Goal: Transaction & Acquisition: Purchase product/service

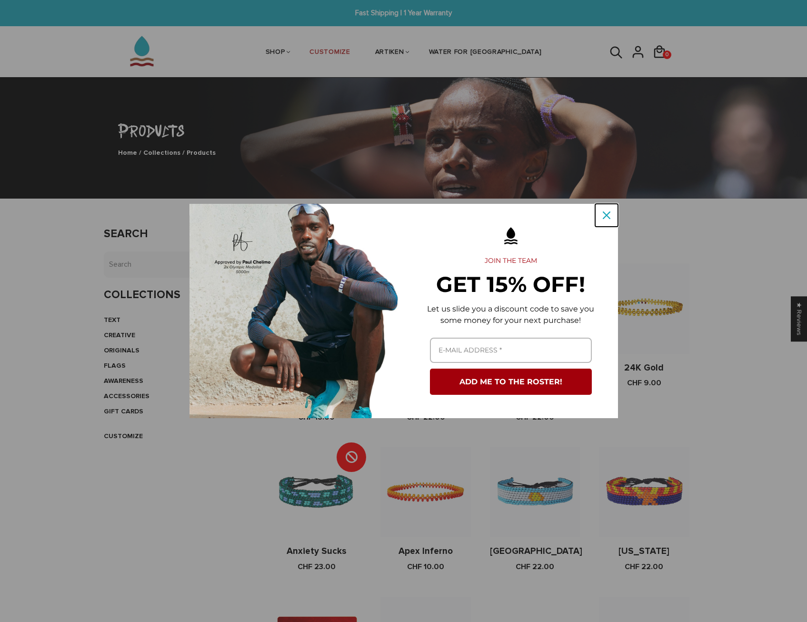
click at [600, 219] on div "Close" at bounding box center [606, 215] width 15 height 15
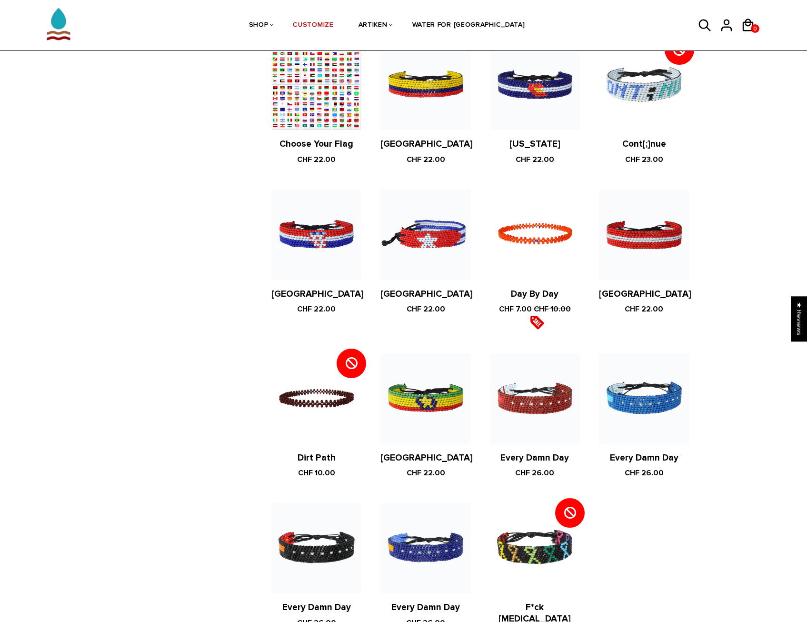
scroll to position [1619, 0]
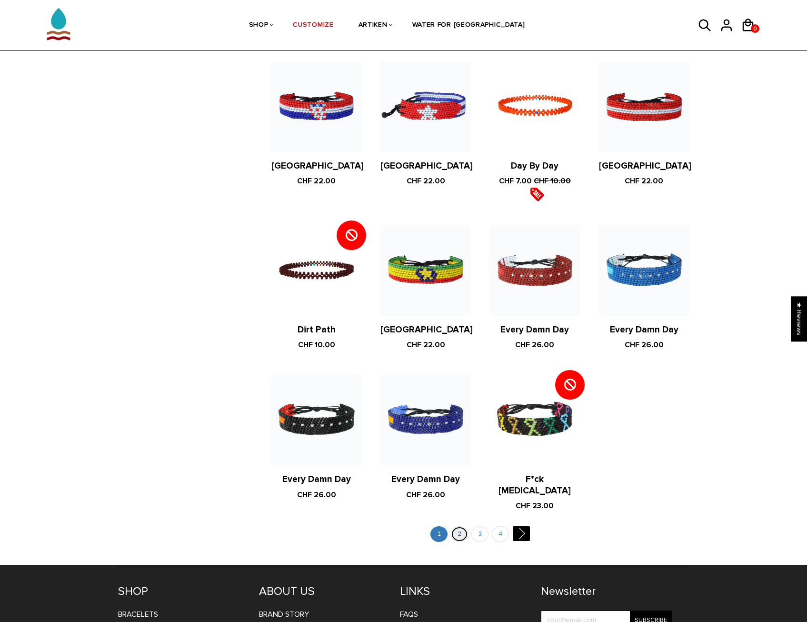
click at [464, 526] on link "2" at bounding box center [459, 534] width 17 height 16
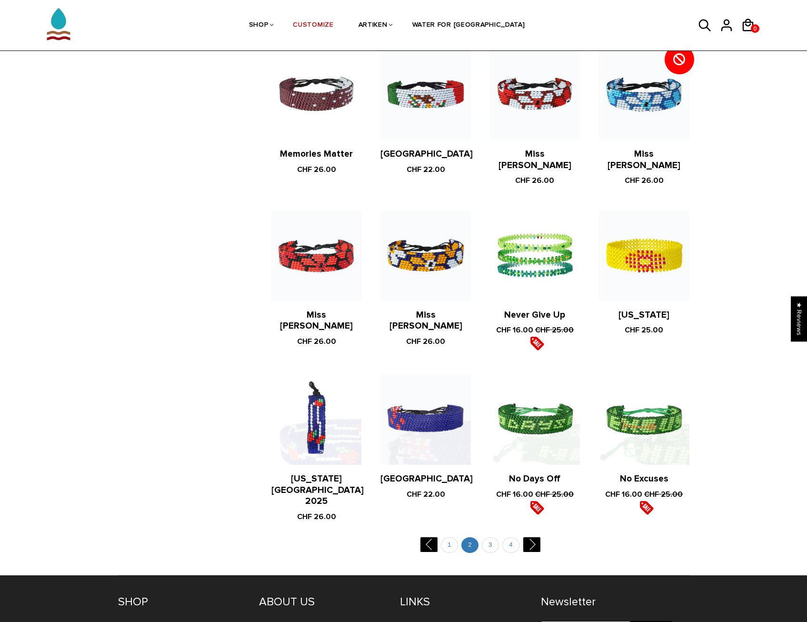
scroll to position [1703, 0]
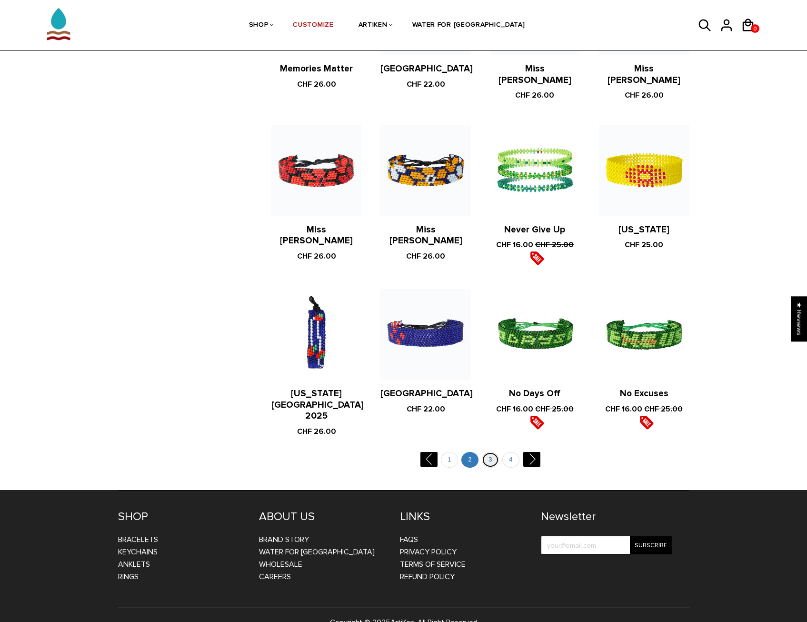
click at [487, 452] on link "3" at bounding box center [490, 460] width 17 height 16
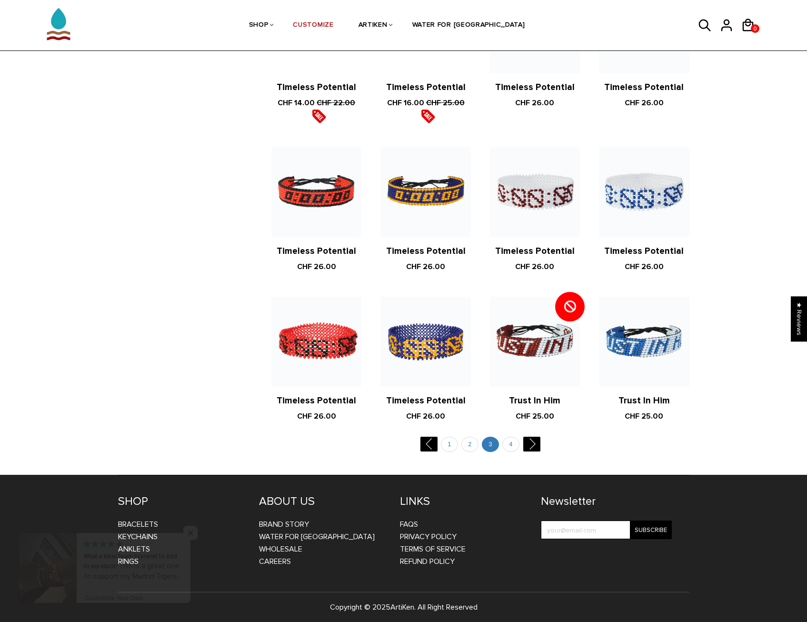
scroll to position [1674, 0]
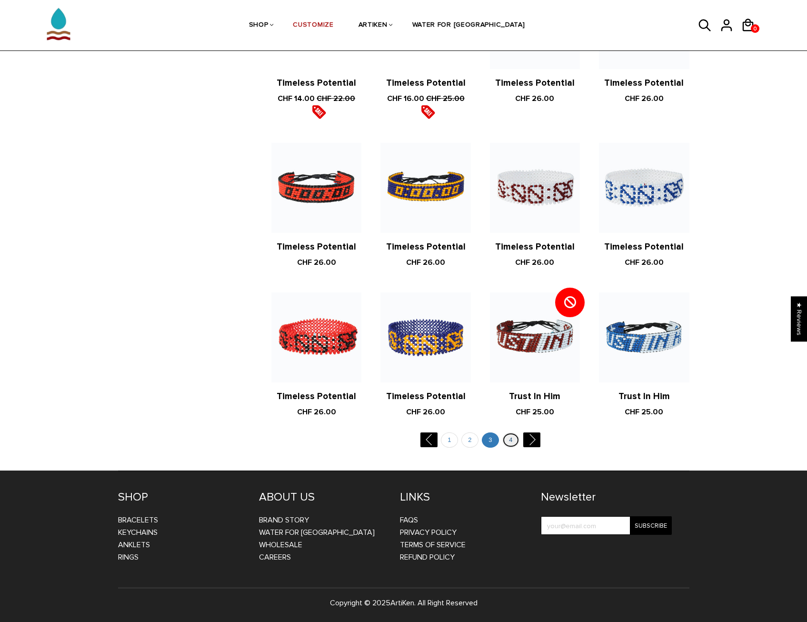
click at [510, 443] on link "4" at bounding box center [510, 440] width 17 height 16
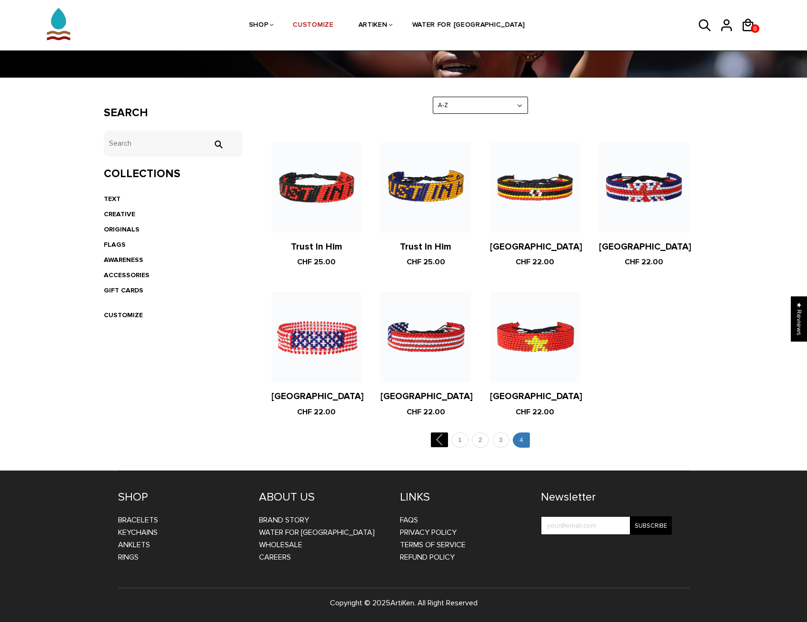
scroll to position [132, 0]
click at [112, 195] on link "TEXT" at bounding box center [112, 199] width 17 height 8
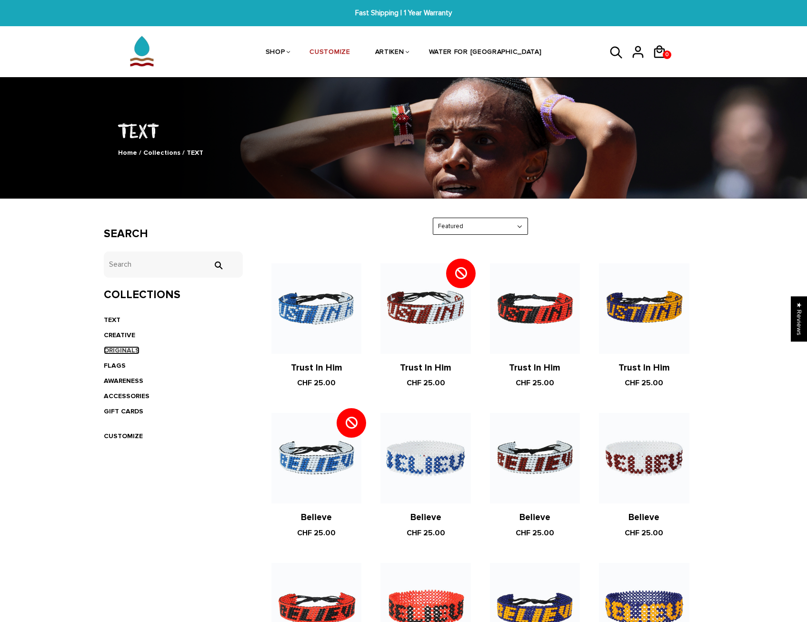
click at [122, 352] on link "ORIGINALS" at bounding box center [122, 350] width 36 height 8
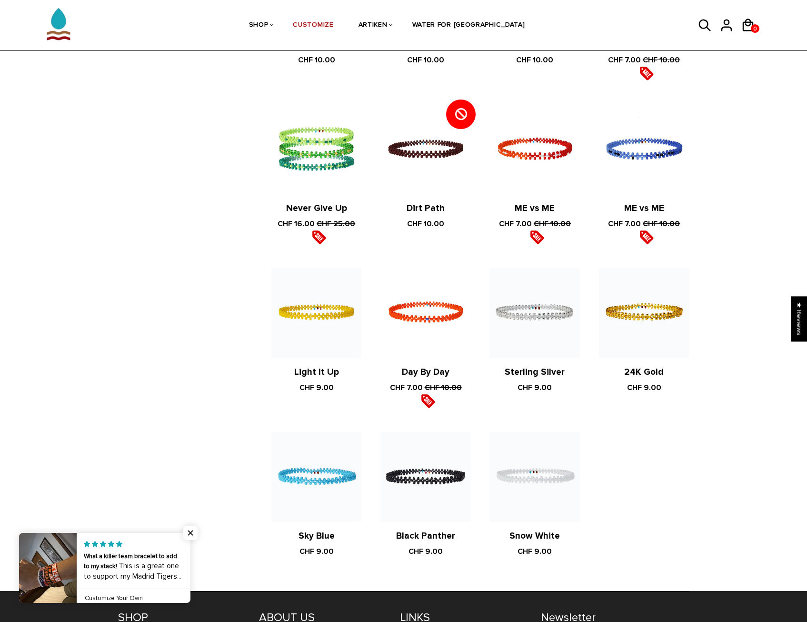
scroll to position [476, 0]
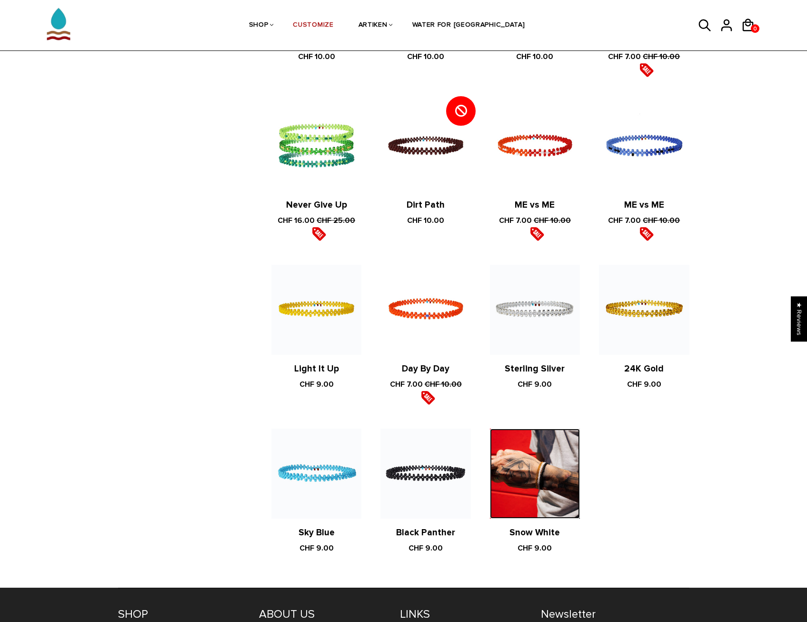
click at [546, 475] on img at bounding box center [535, 474] width 90 height 90
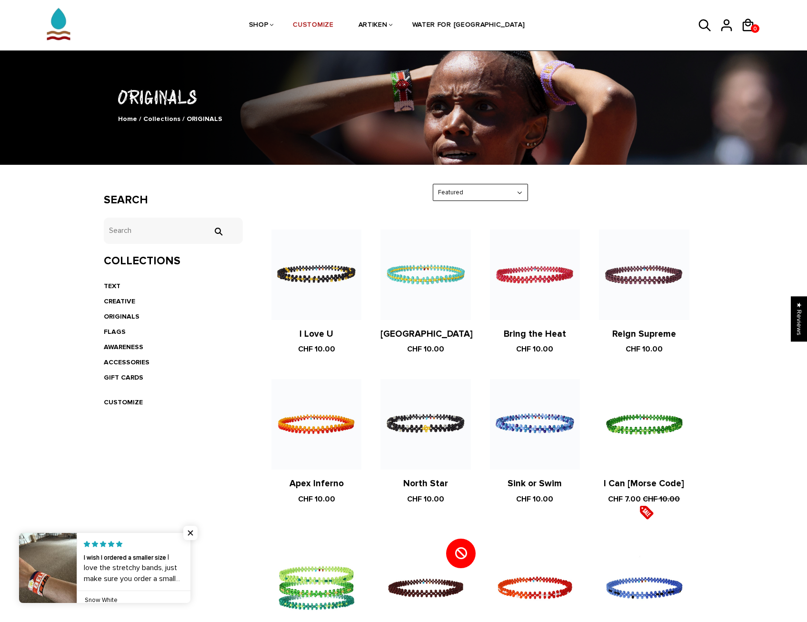
scroll to position [0, 0]
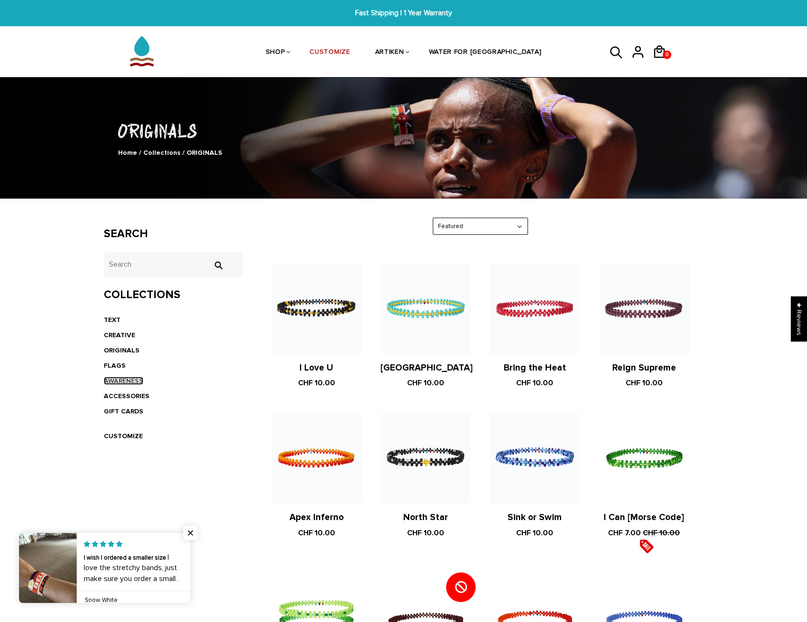
click at [125, 381] on link "AWARENESS" at bounding box center [124, 381] width 40 height 8
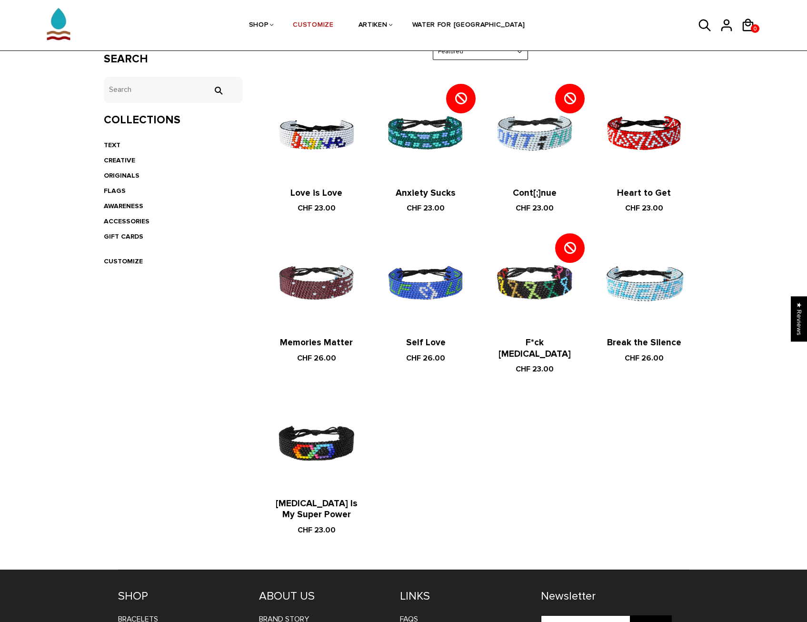
scroll to position [191, 0]
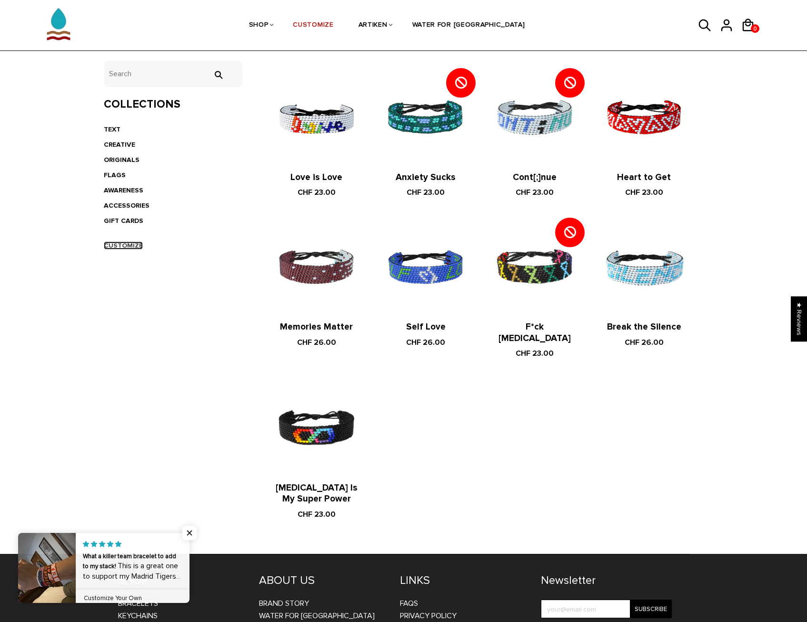
click at [122, 246] on link "CUSTOMIZE" at bounding box center [123, 245] width 39 height 8
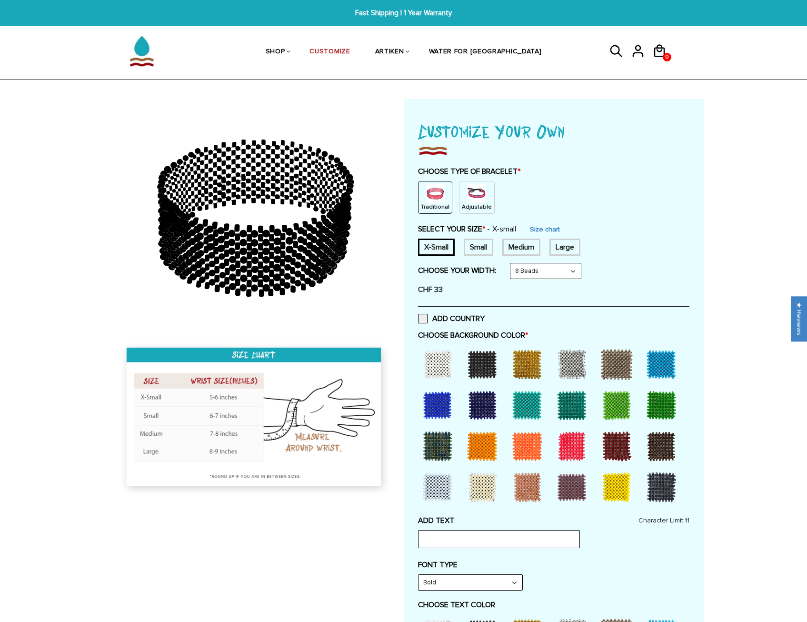
click at [473, 199] on img at bounding box center [476, 193] width 19 height 19
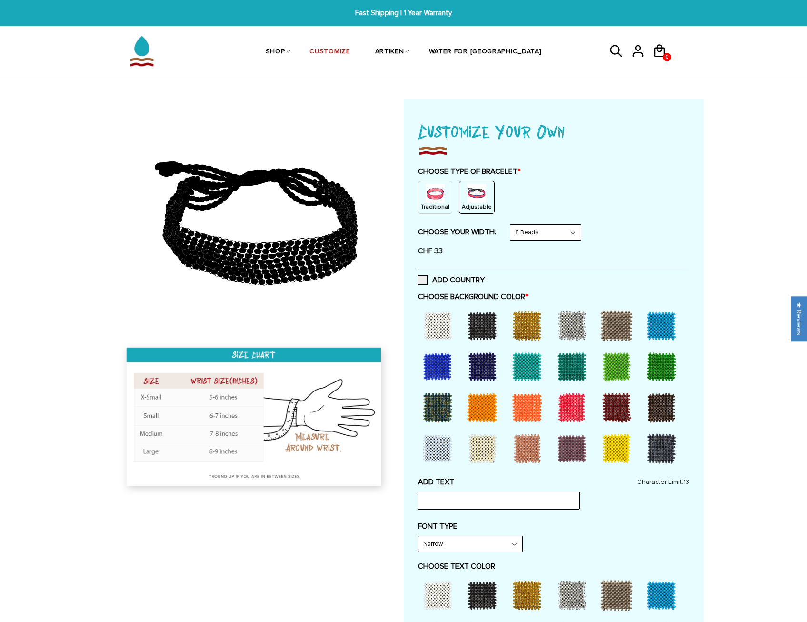
click at [538, 232] on select "8 Beads 6 Beads 10 Beads" at bounding box center [546, 232] width 70 height 15
select select "6-beads"
click at [512, 225] on select "8 Beads 6 Beads 10 Beads" at bounding box center [546, 232] width 70 height 15
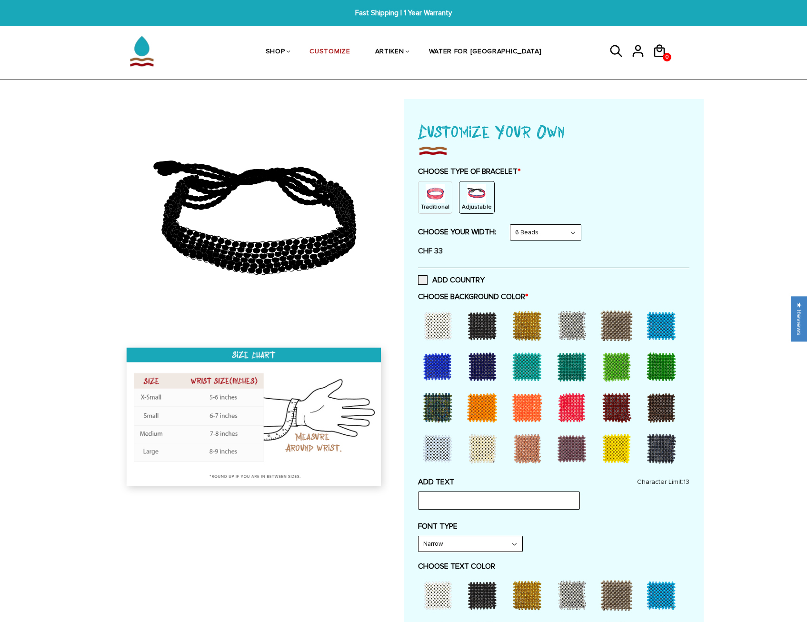
click at [438, 329] on div at bounding box center [438, 326] width 38 height 38
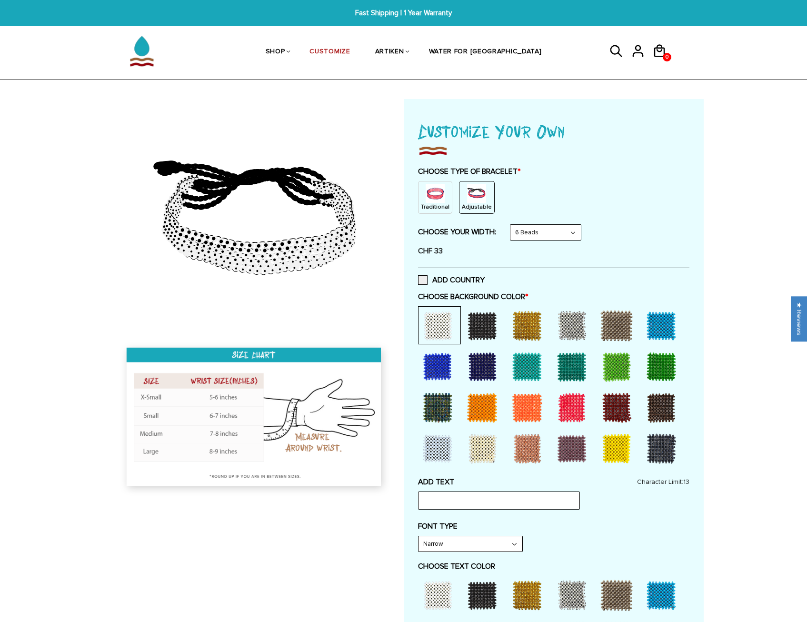
click at [480, 326] on div at bounding box center [482, 326] width 38 height 38
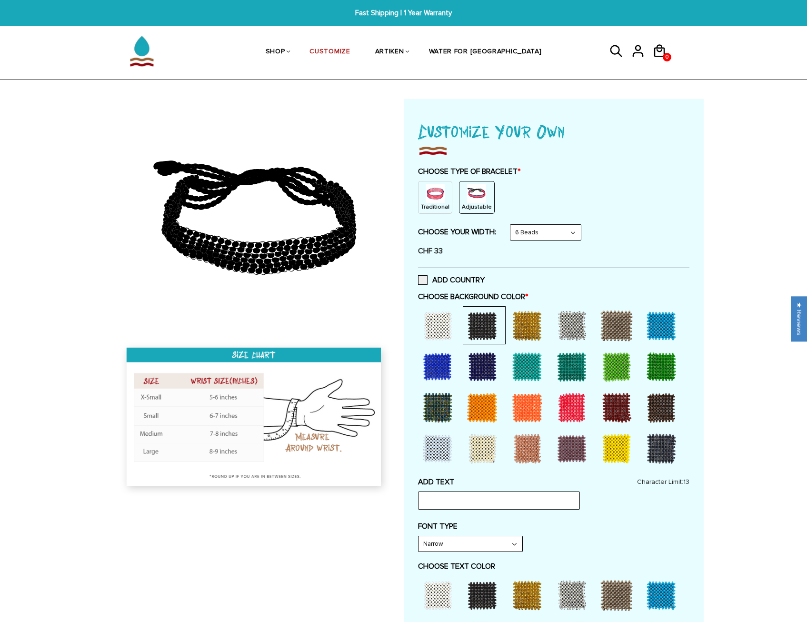
click at [524, 326] on div at bounding box center [527, 326] width 38 height 38
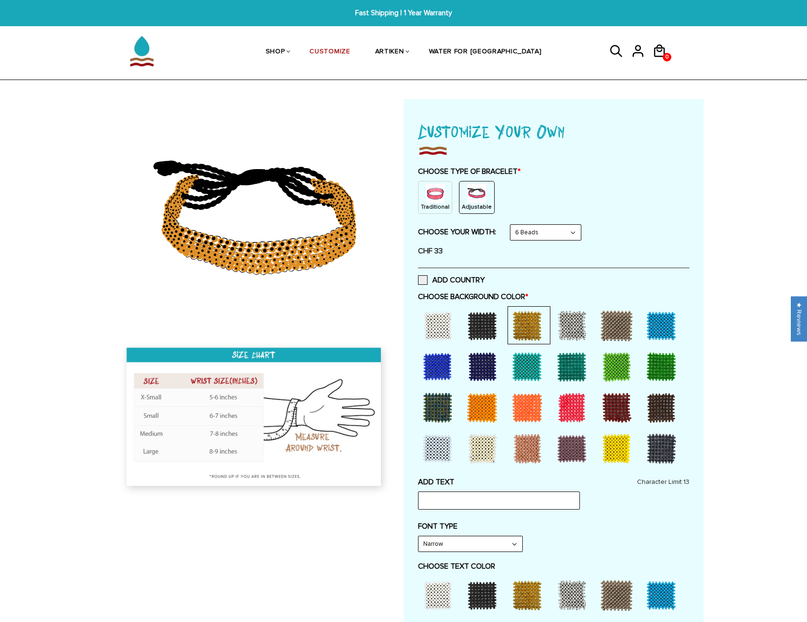
click at [616, 322] on div at bounding box center [617, 326] width 38 height 38
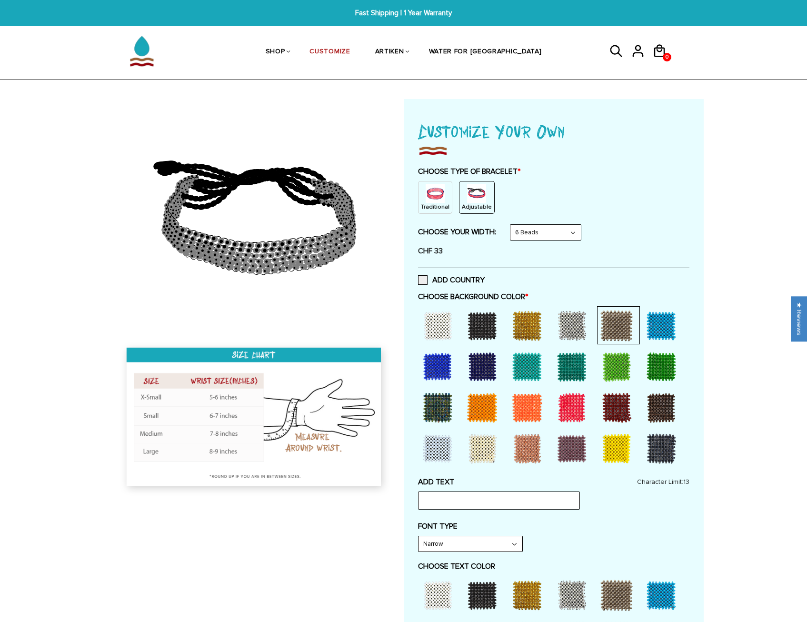
click at [583, 368] on div at bounding box center [572, 367] width 38 height 38
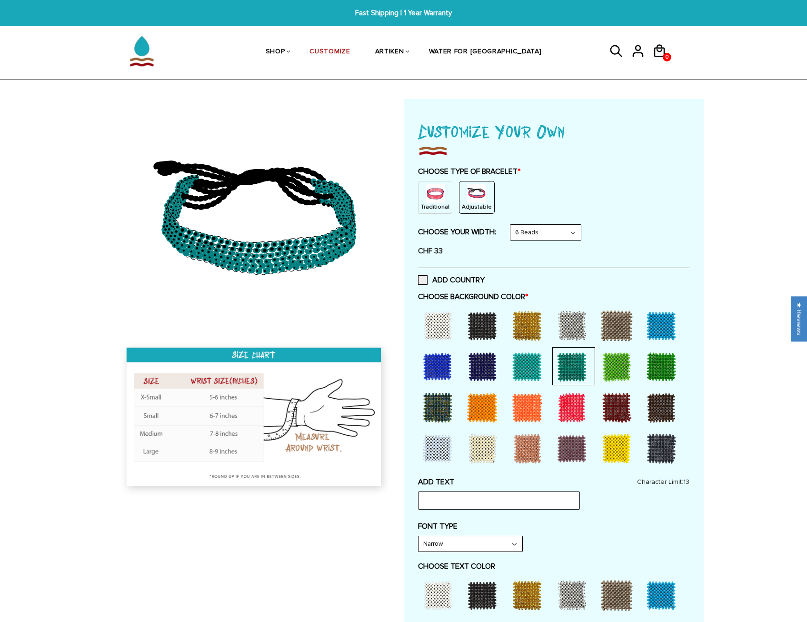
click at [608, 367] on div at bounding box center [617, 367] width 38 height 38
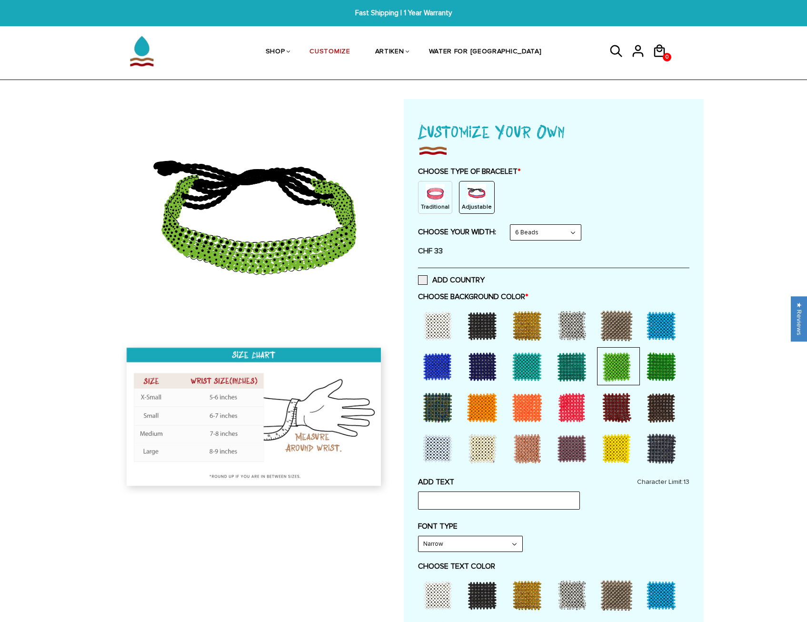
click at [676, 366] on div at bounding box center [661, 367] width 38 height 38
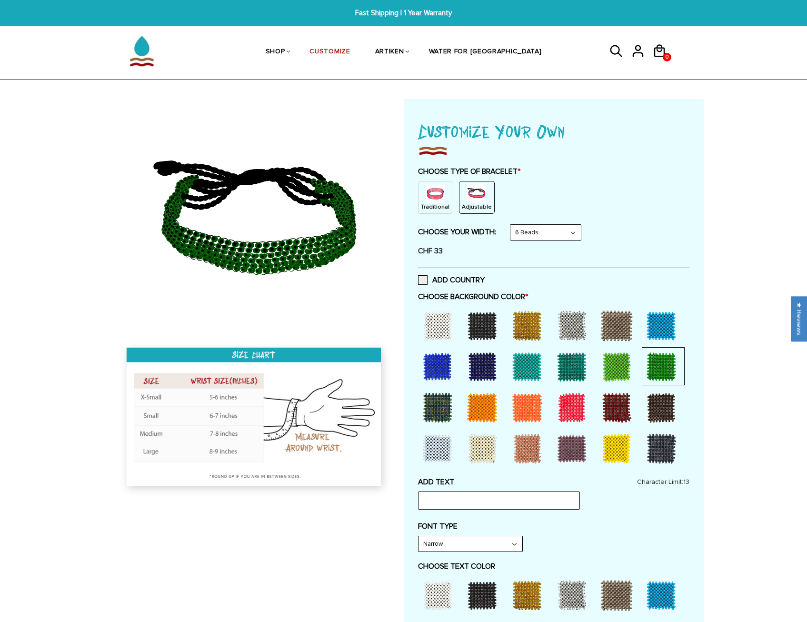
click at [446, 404] on div at bounding box center [438, 408] width 38 height 38
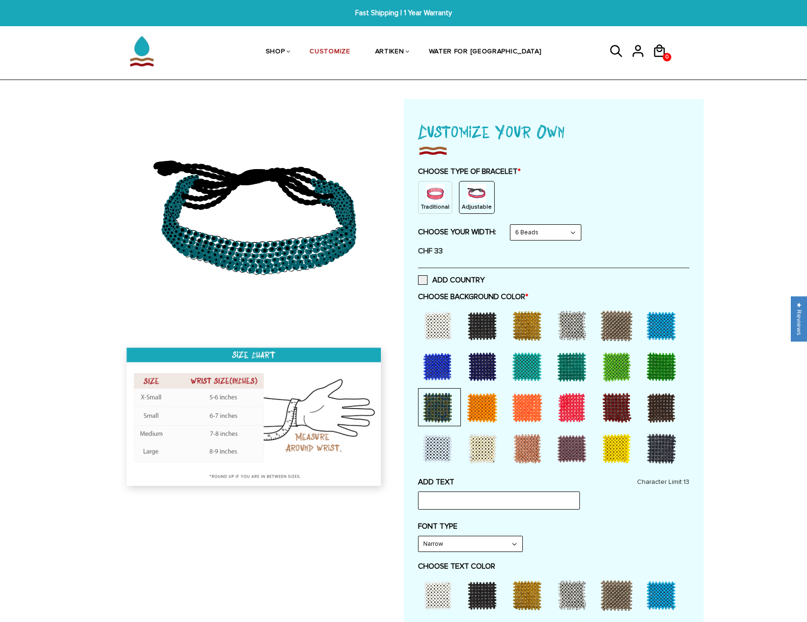
click at [485, 406] on div at bounding box center [482, 408] width 38 height 38
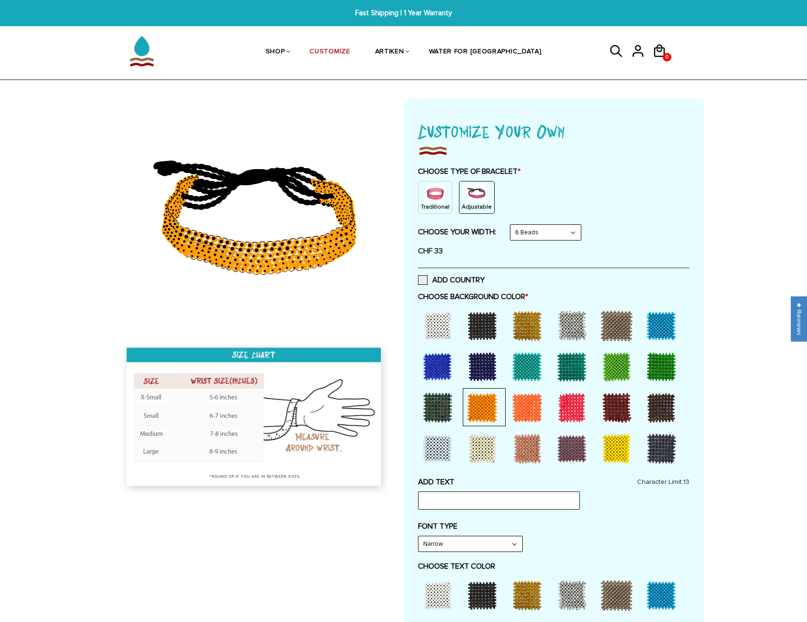
click at [521, 406] on div at bounding box center [527, 408] width 38 height 38
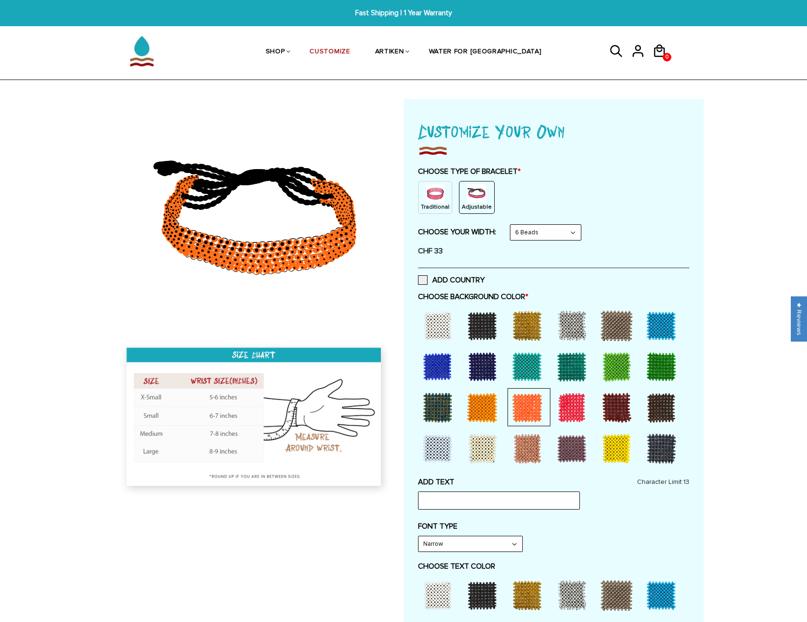
click at [574, 407] on div at bounding box center [572, 408] width 38 height 38
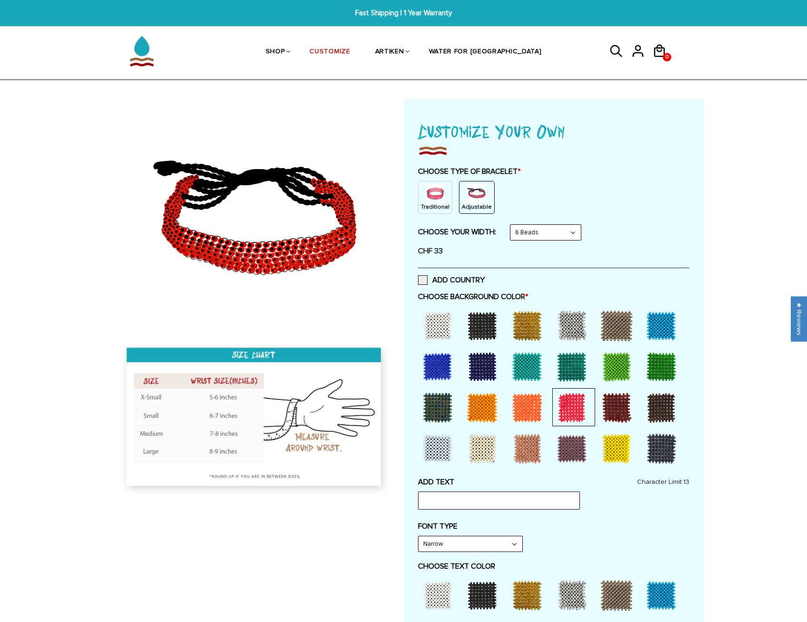
click at [603, 407] on div at bounding box center [617, 408] width 38 height 38
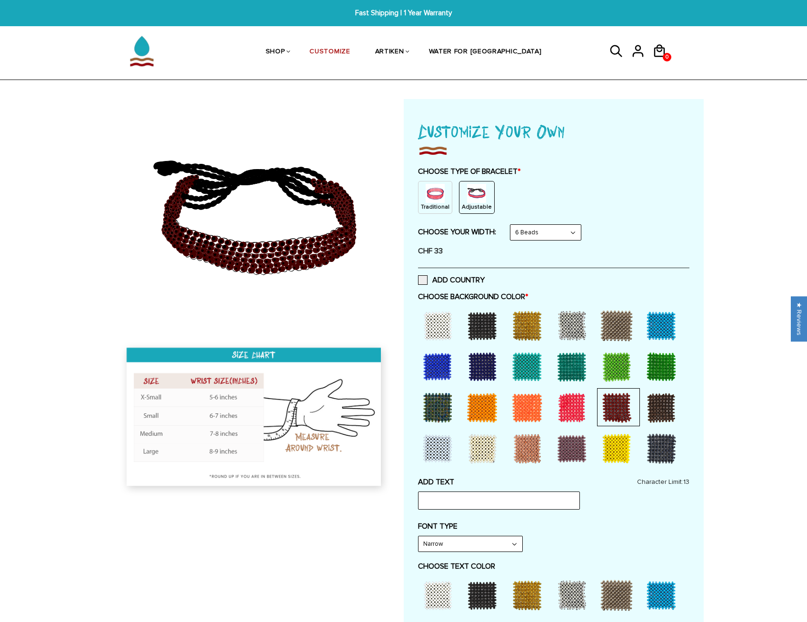
click at [653, 406] on div at bounding box center [661, 408] width 38 height 38
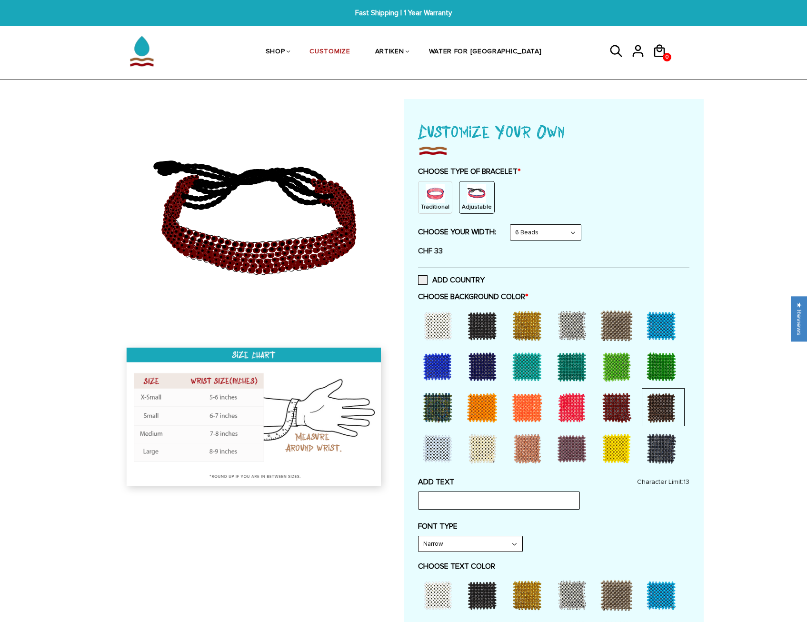
click at [650, 445] on div at bounding box center [661, 449] width 38 height 38
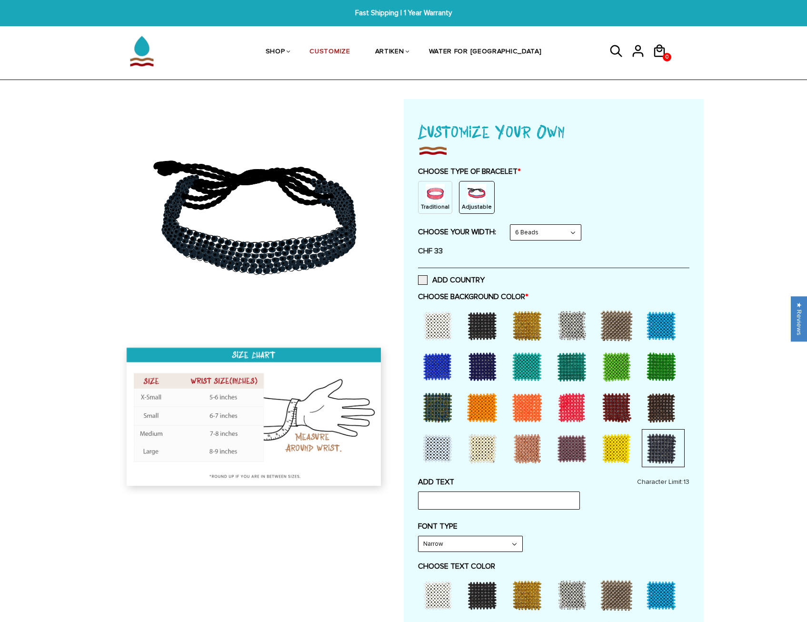
click at [621, 446] on div at bounding box center [617, 449] width 38 height 38
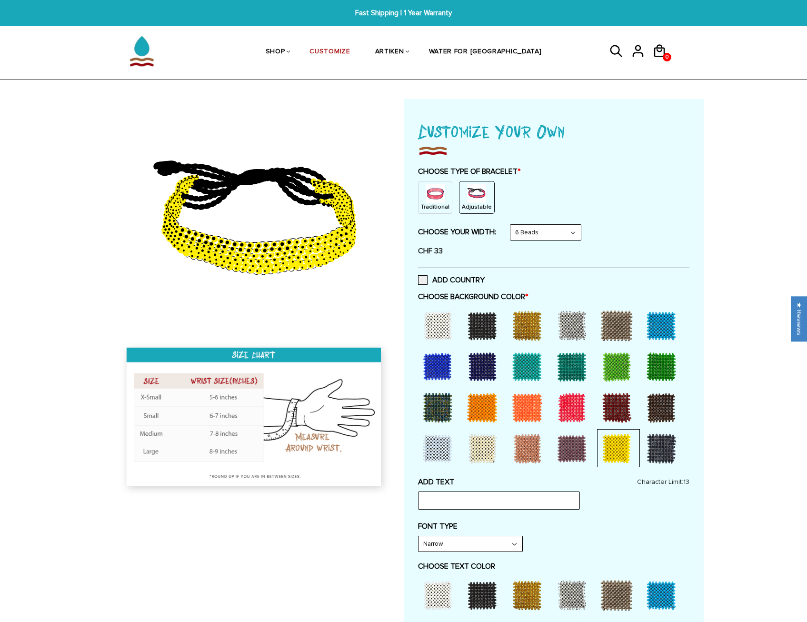
click at [568, 451] on div at bounding box center [572, 449] width 38 height 38
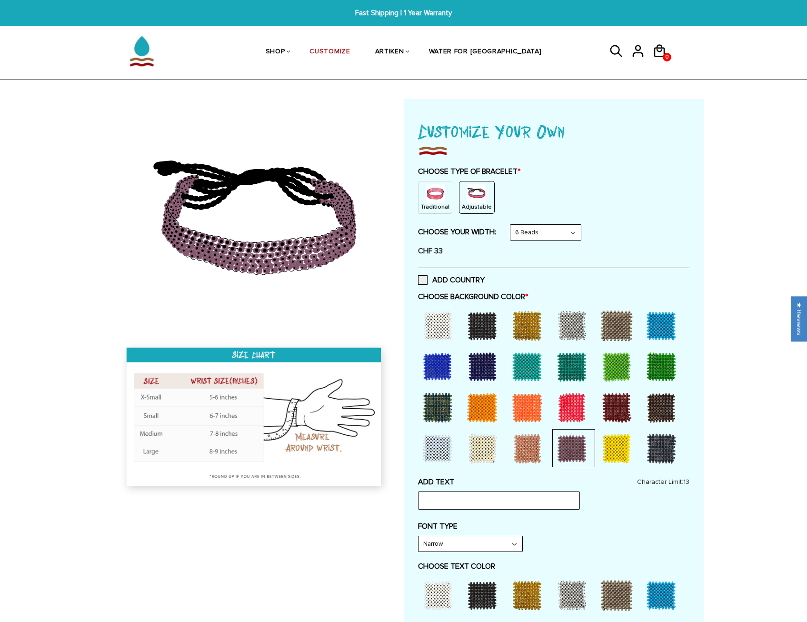
click at [535, 448] on div at bounding box center [527, 449] width 38 height 38
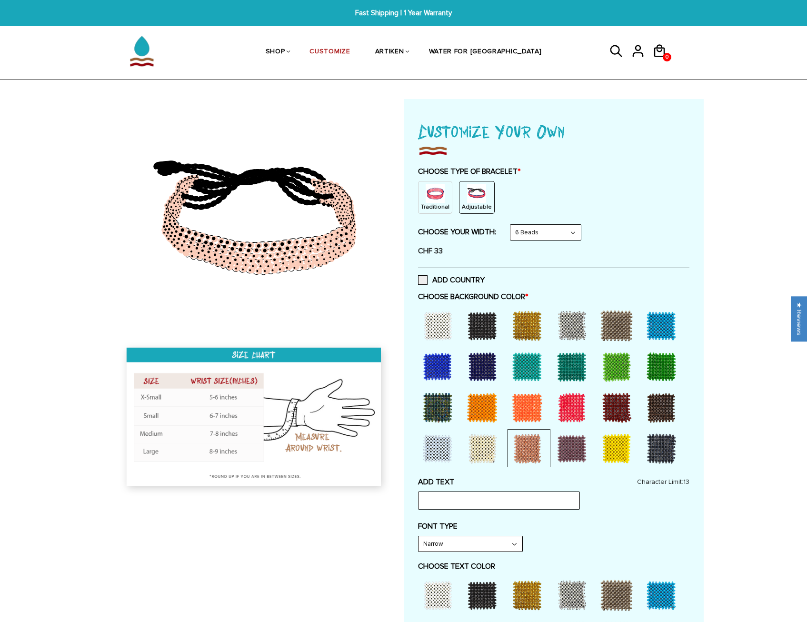
click at [473, 448] on div at bounding box center [482, 449] width 38 height 38
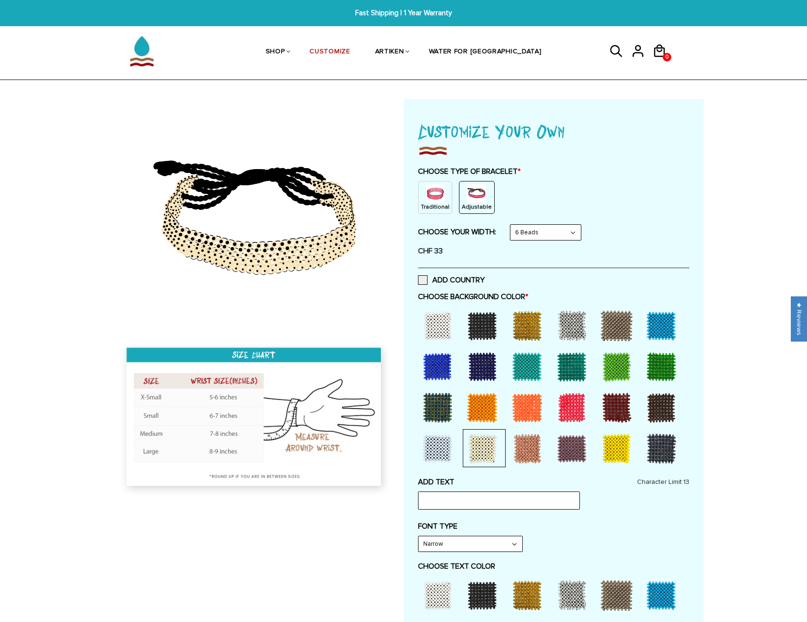
click at [436, 448] on div at bounding box center [438, 449] width 38 height 38
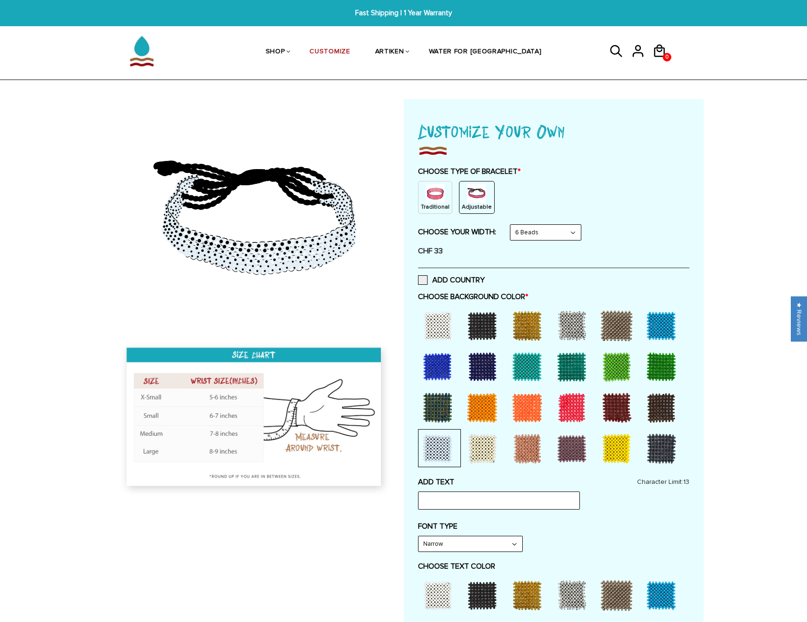
click at [441, 370] on div at bounding box center [438, 367] width 38 height 38
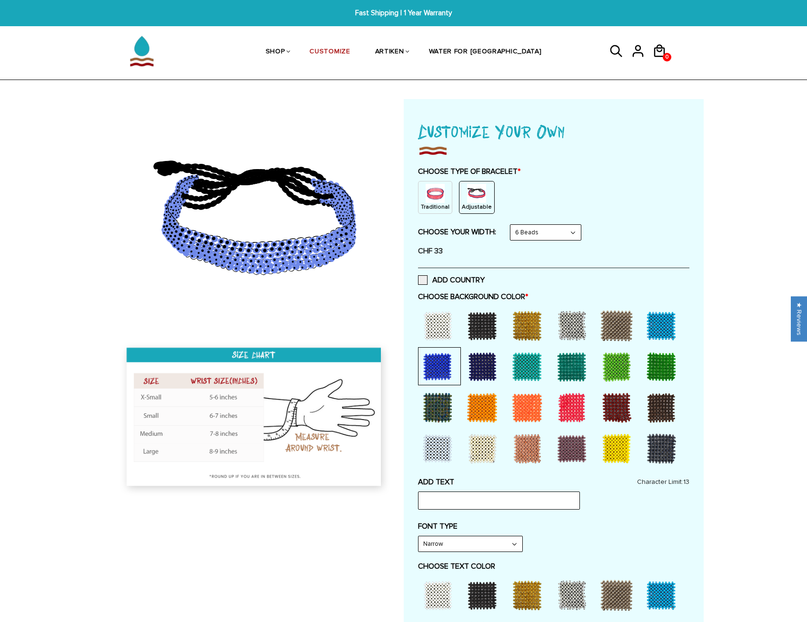
click at [480, 327] on div at bounding box center [482, 326] width 38 height 38
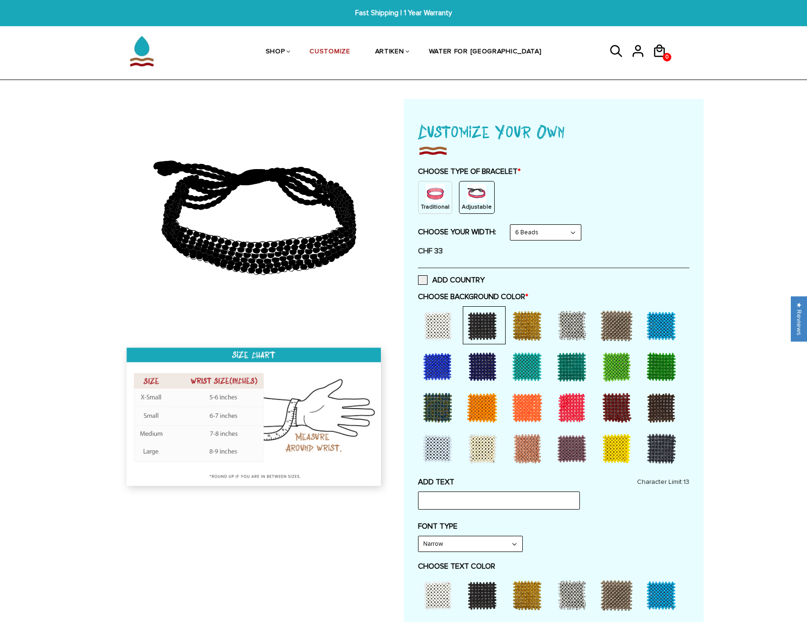
click at [432, 327] on div at bounding box center [438, 326] width 38 height 38
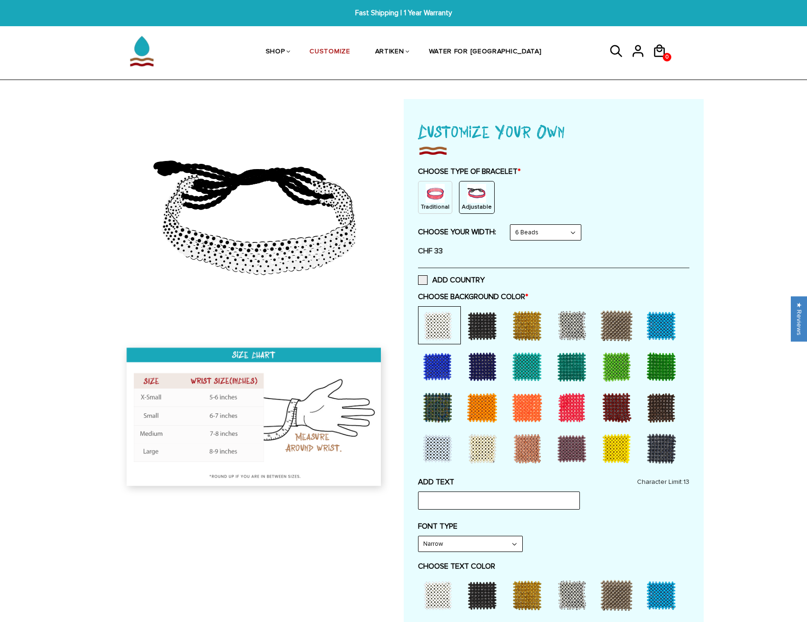
click at [486, 325] on div at bounding box center [482, 326] width 38 height 38
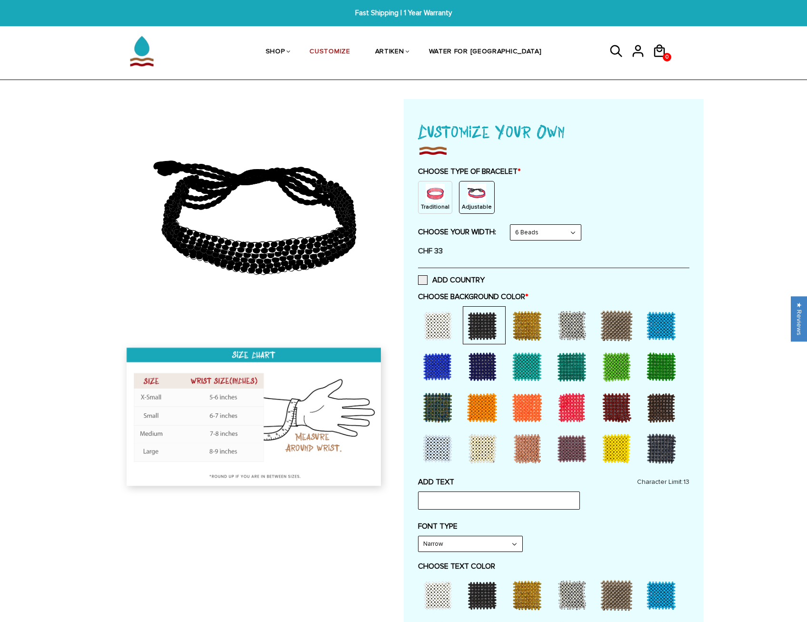
click at [610, 324] on div at bounding box center [617, 326] width 38 height 38
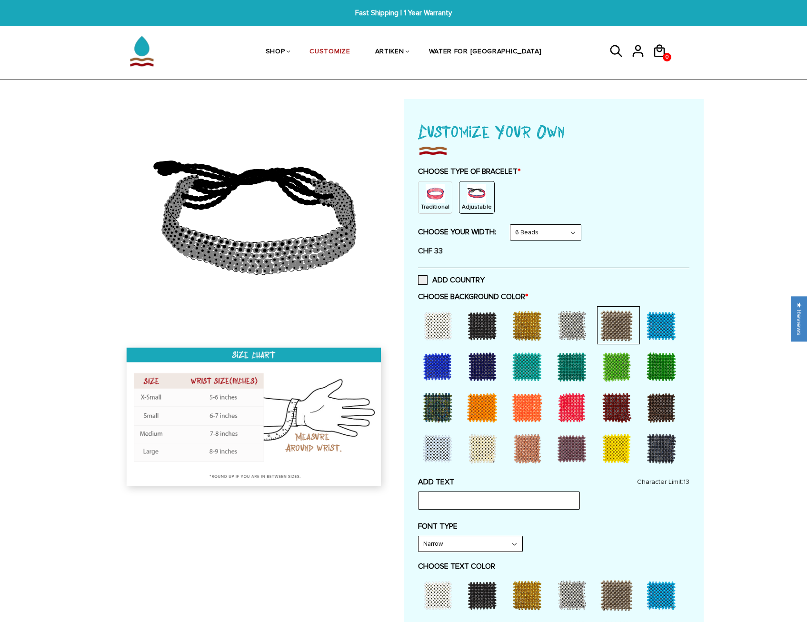
click at [654, 371] on div at bounding box center [661, 367] width 38 height 38
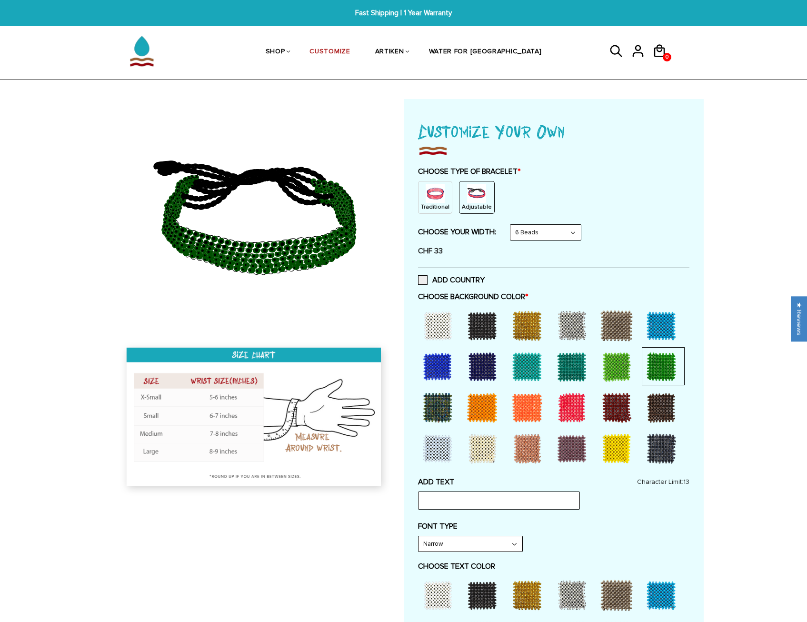
click at [440, 411] on div at bounding box center [438, 408] width 38 height 38
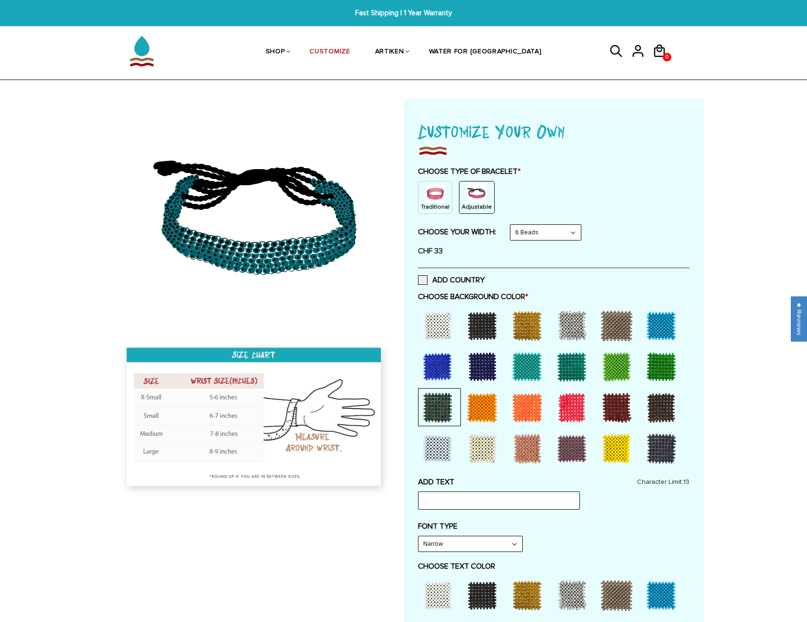
click at [617, 405] on div at bounding box center [617, 408] width 38 height 38
